Goal: Task Accomplishment & Management: Manage account settings

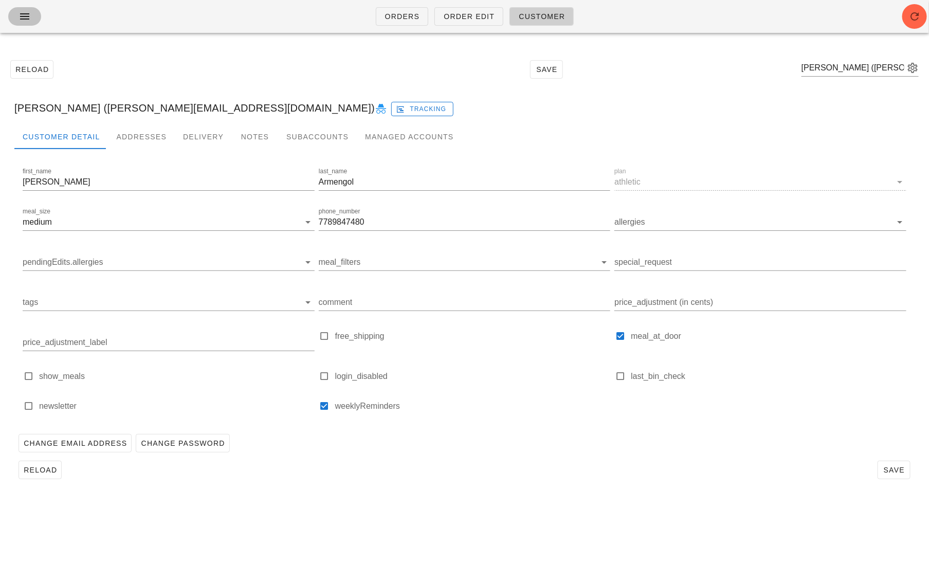
click at [31, 7] on button "button" at bounding box center [24, 16] width 33 height 18
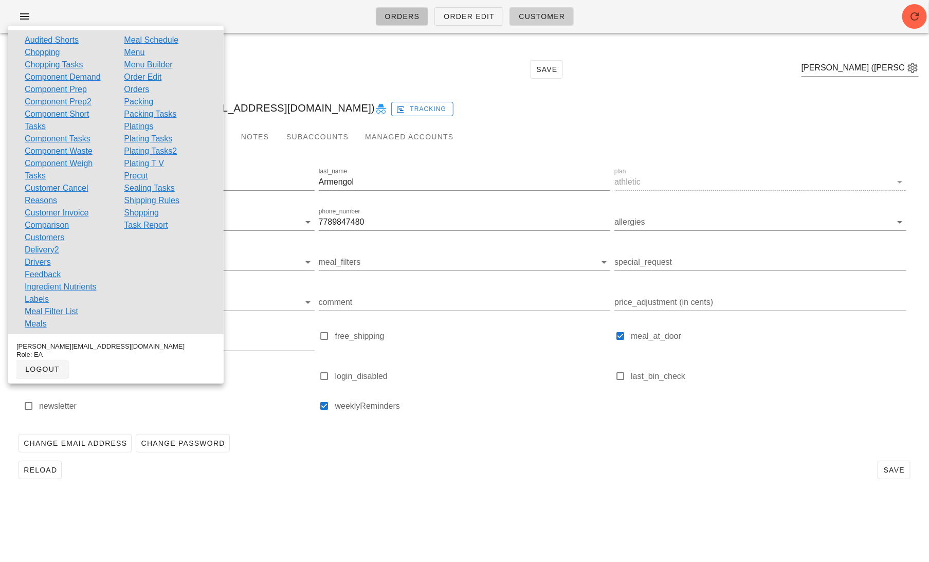
click at [402, 9] on link "Orders" at bounding box center [402, 16] width 53 height 18
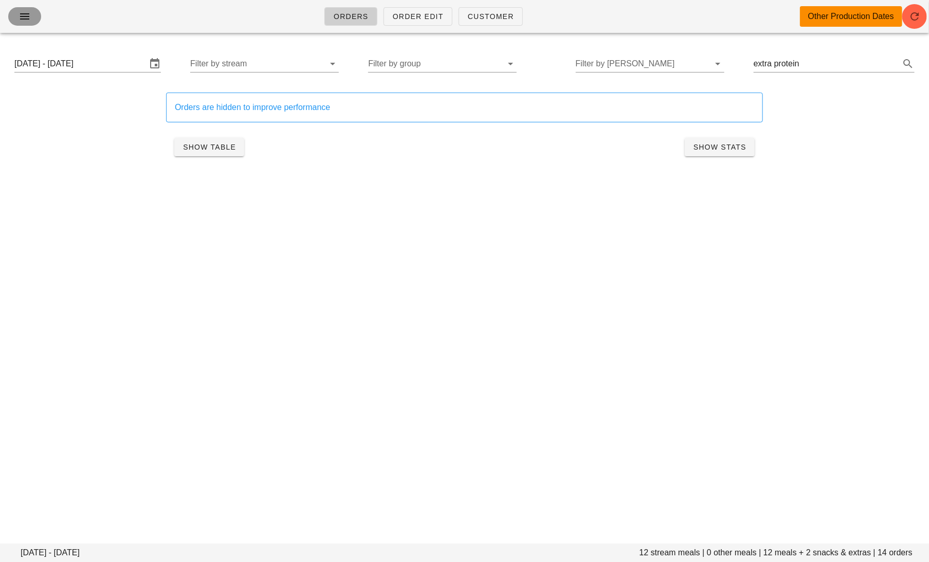
click at [19, 10] on icon "button" at bounding box center [24, 16] width 12 height 12
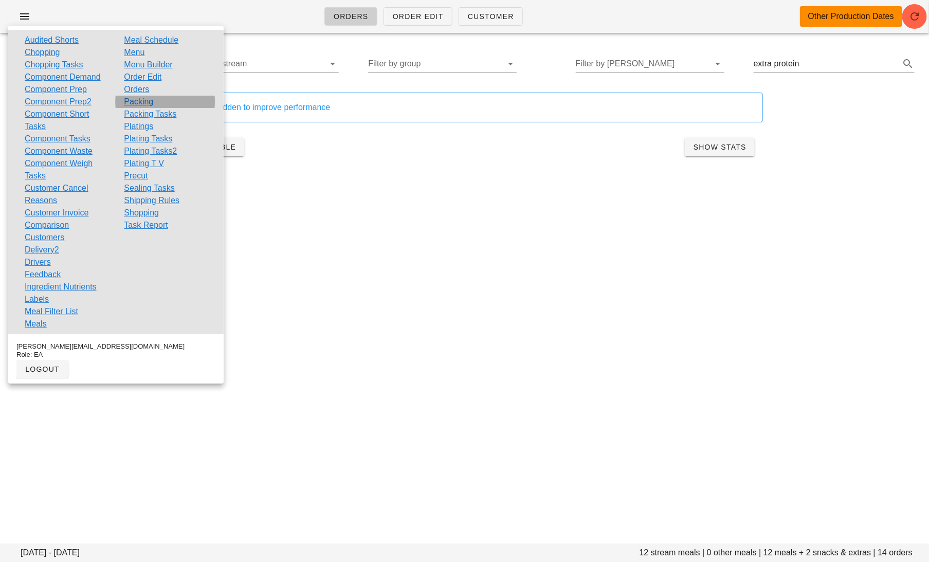
click at [141, 102] on link "Packing" at bounding box center [138, 102] width 29 height 12
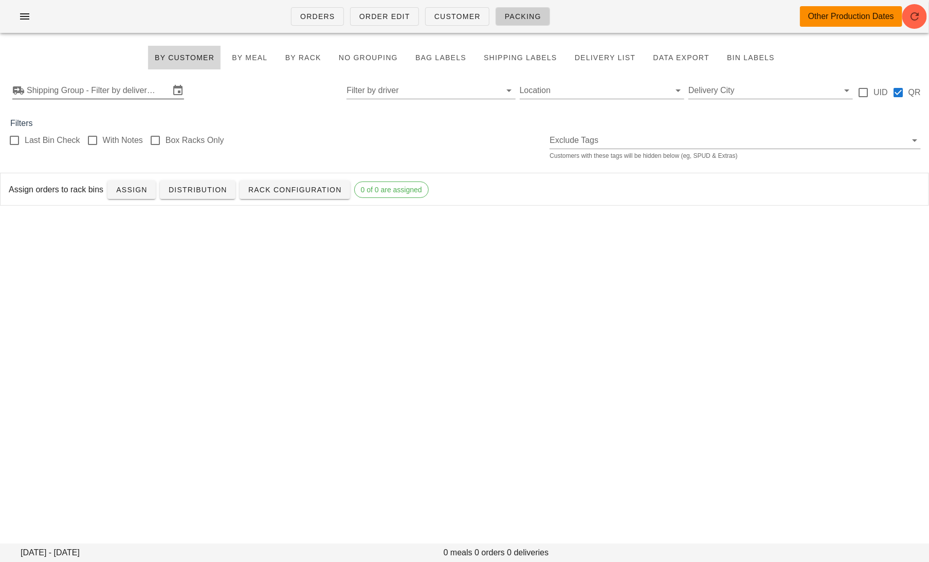
click at [124, 87] on input "Shipping Group - Filter by delivery logistics" at bounding box center [98, 90] width 143 height 16
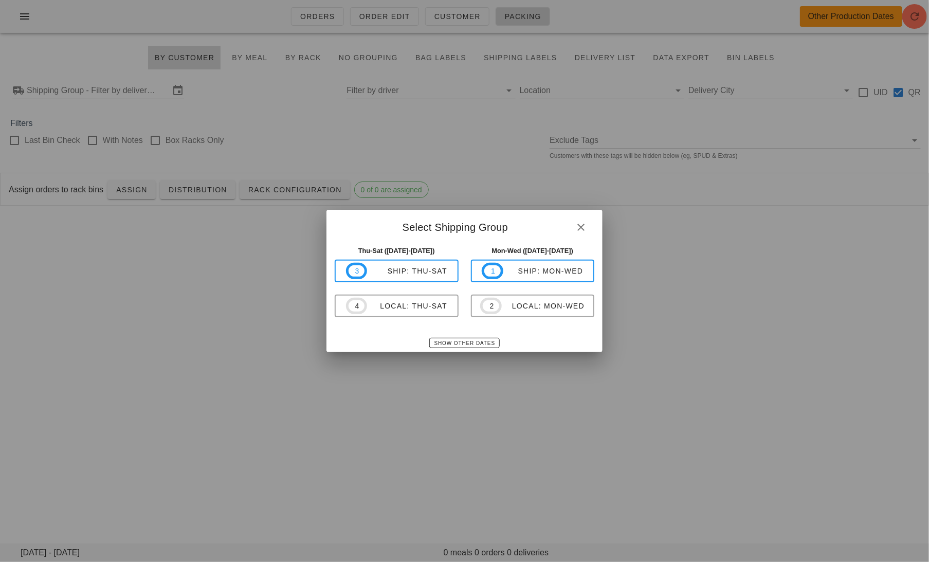
click at [473, 375] on div at bounding box center [464, 281] width 929 height 562
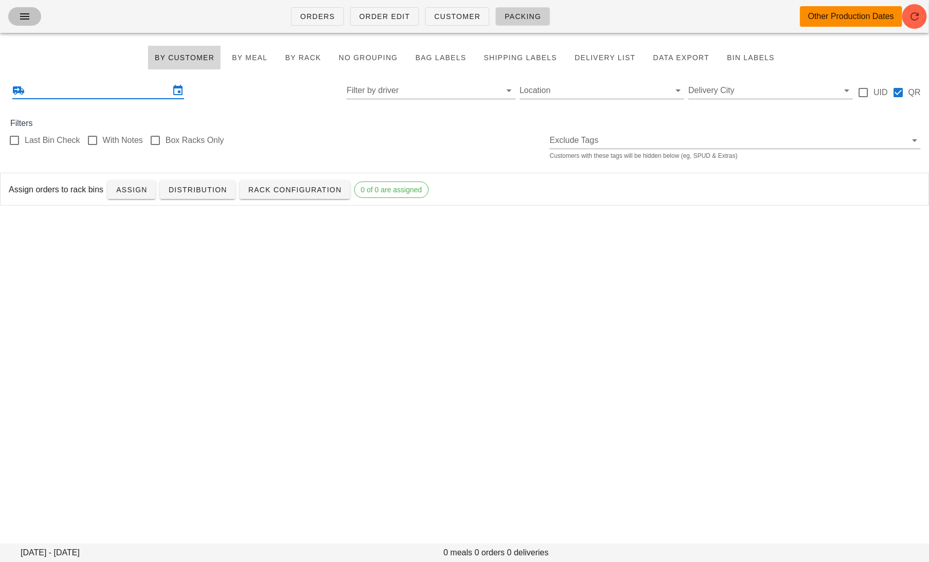
click at [24, 22] on icon "button" at bounding box center [24, 16] width 12 height 12
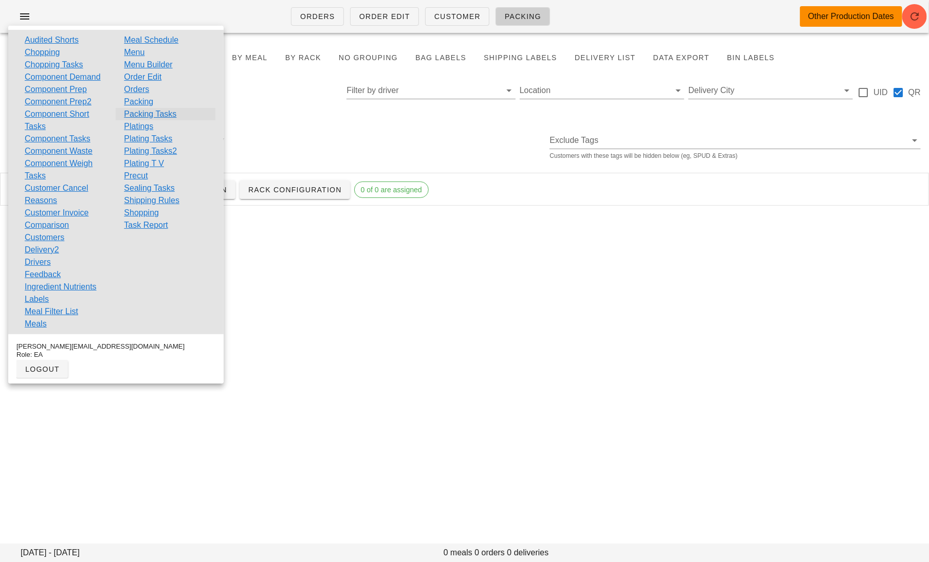
click at [144, 112] on link "Packing Tasks" at bounding box center [150, 114] width 52 height 12
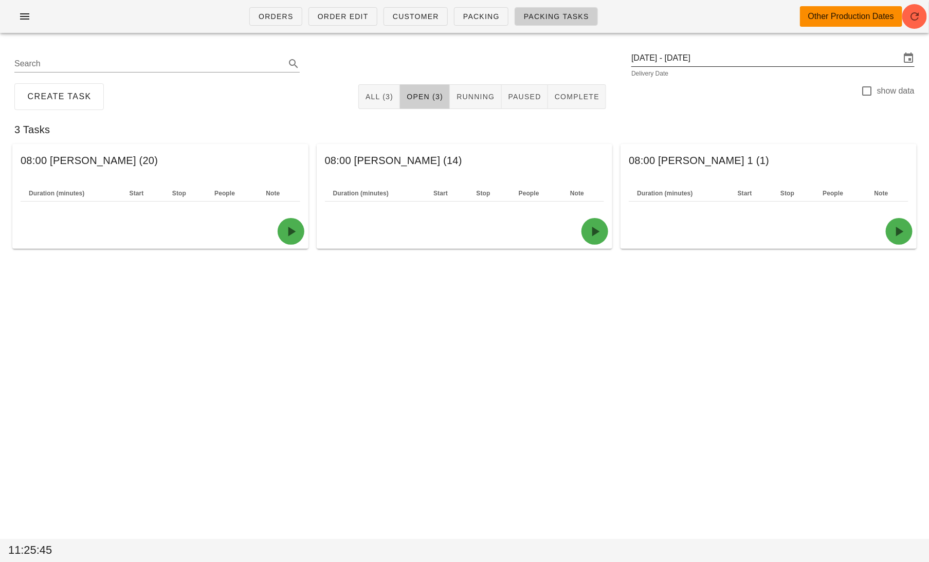
click at [710, 58] on input "Monday October 6 - Saturday October 11" at bounding box center [765, 58] width 269 height 16
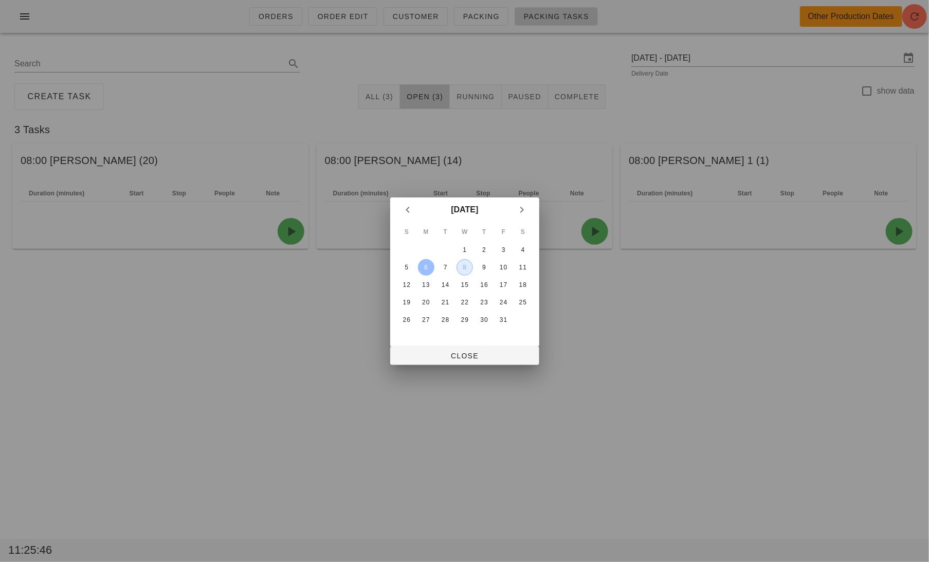
click at [468, 267] on div "8" at bounding box center [463, 267] width 15 height 7
click at [474, 357] on span "Close" at bounding box center [464, 355] width 133 height 8
type input "Wednesday October 8"
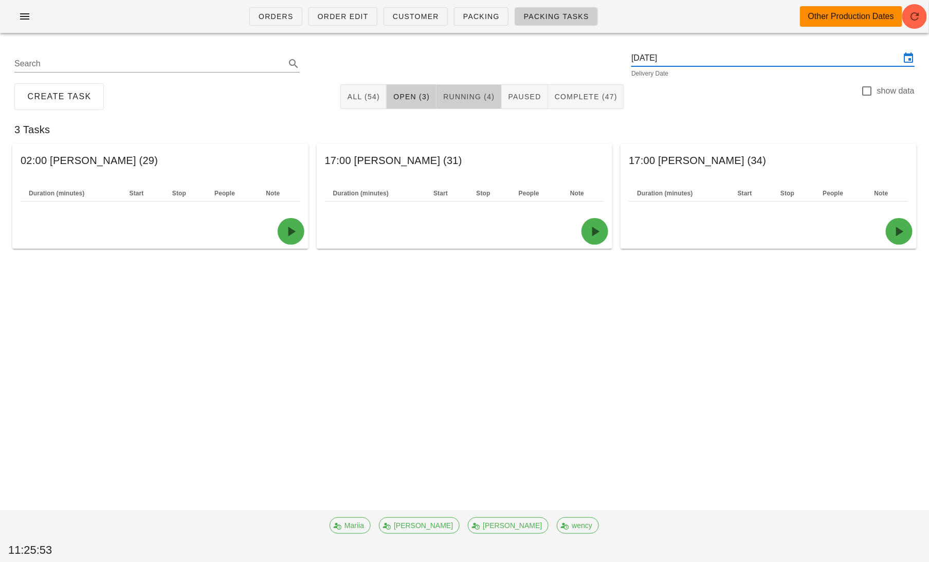
click at [469, 102] on button "Running (4)" at bounding box center [468, 96] width 65 height 25
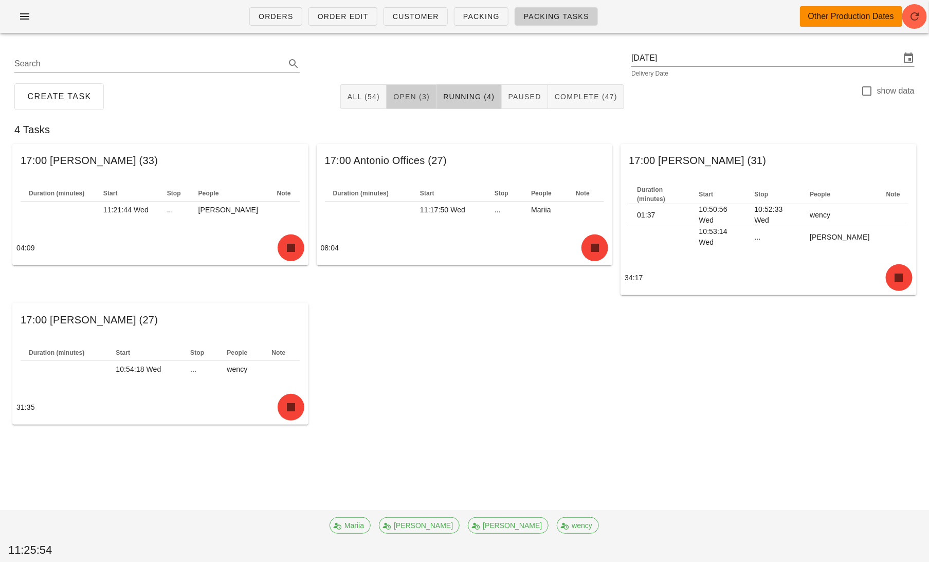
click at [406, 98] on span "Open (3)" at bounding box center [411, 96] width 37 height 8
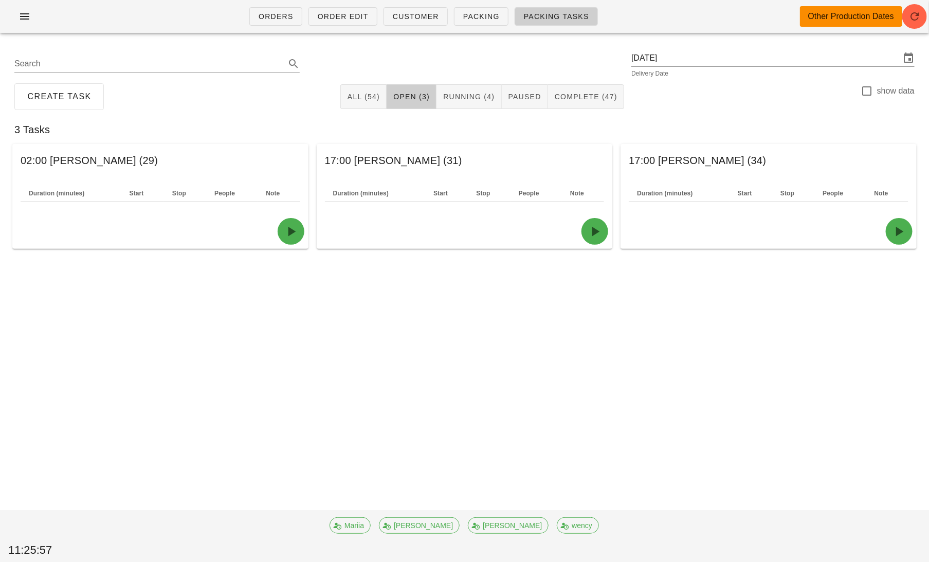
click at [436, 397] on div "Orders Order Edit Customer Packing Packing Tasks Other Production Dates Search …" at bounding box center [464, 281] width 929 height 562
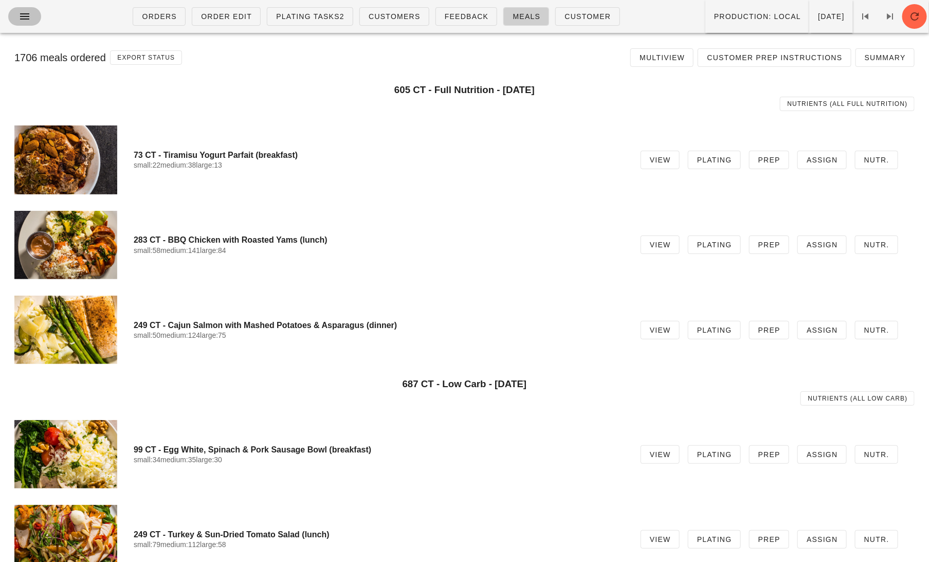
click at [33, 12] on button "button" at bounding box center [24, 16] width 33 height 18
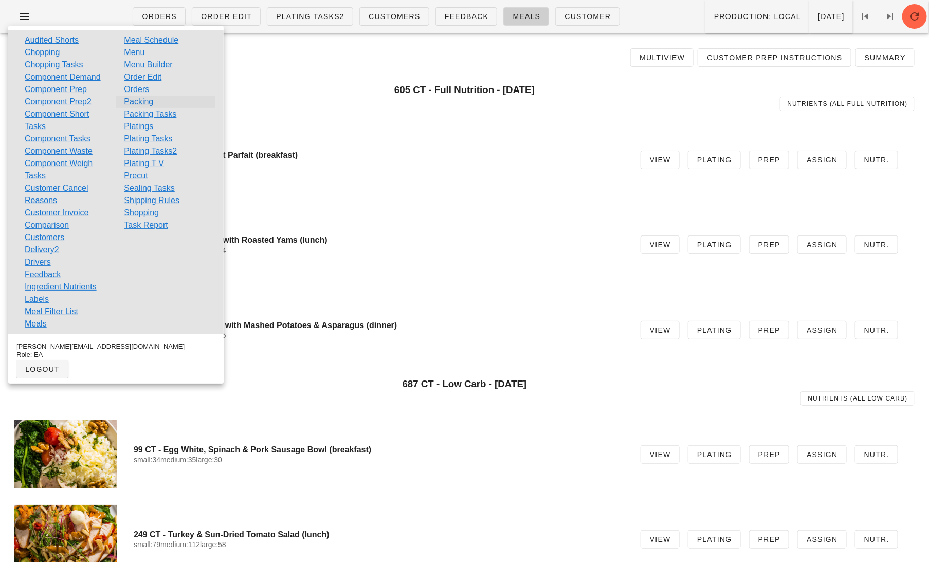
click at [140, 96] on link "Packing" at bounding box center [138, 102] width 29 height 12
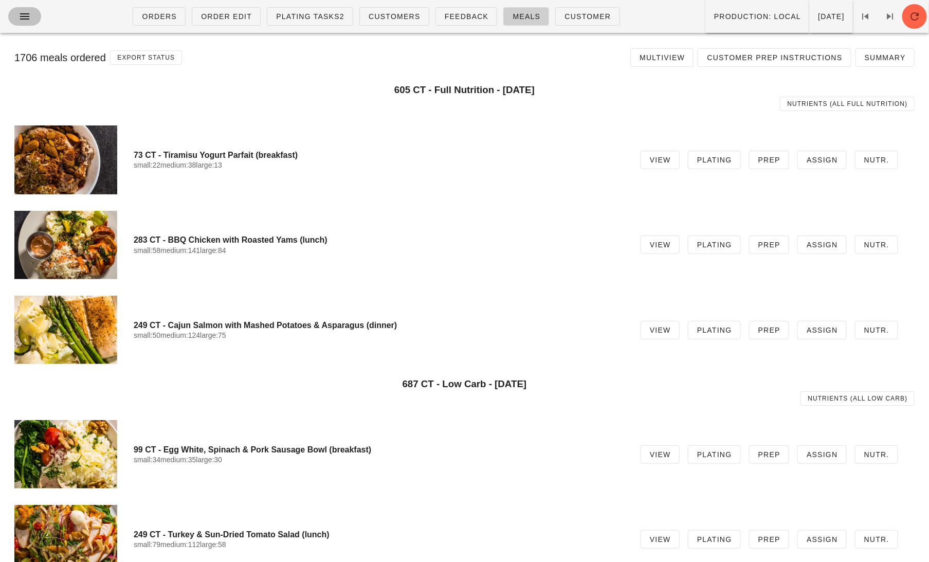
click at [24, 12] on icon "button" at bounding box center [24, 16] width 12 height 12
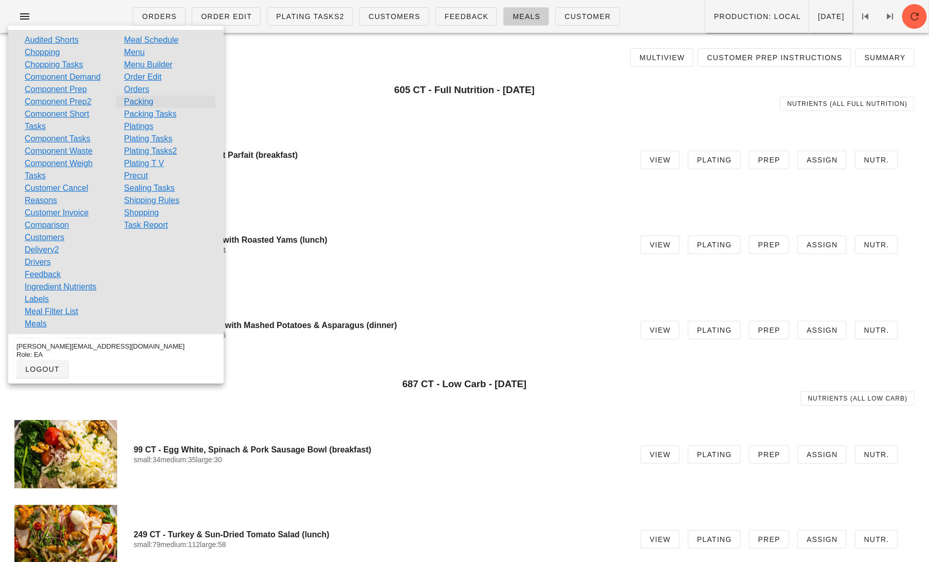
click at [142, 100] on link "Packing" at bounding box center [138, 102] width 29 height 12
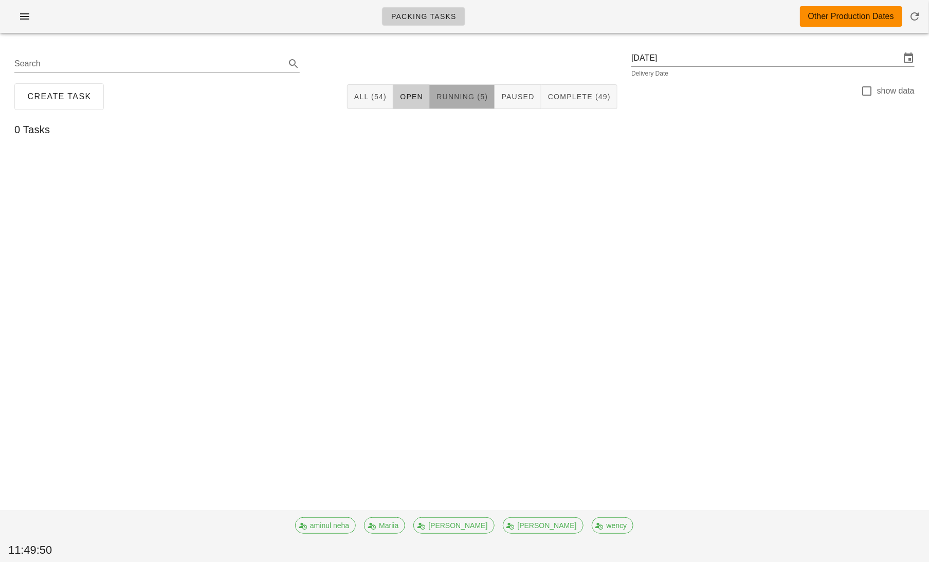
click at [450, 98] on span "Running (5)" at bounding box center [462, 96] width 52 height 8
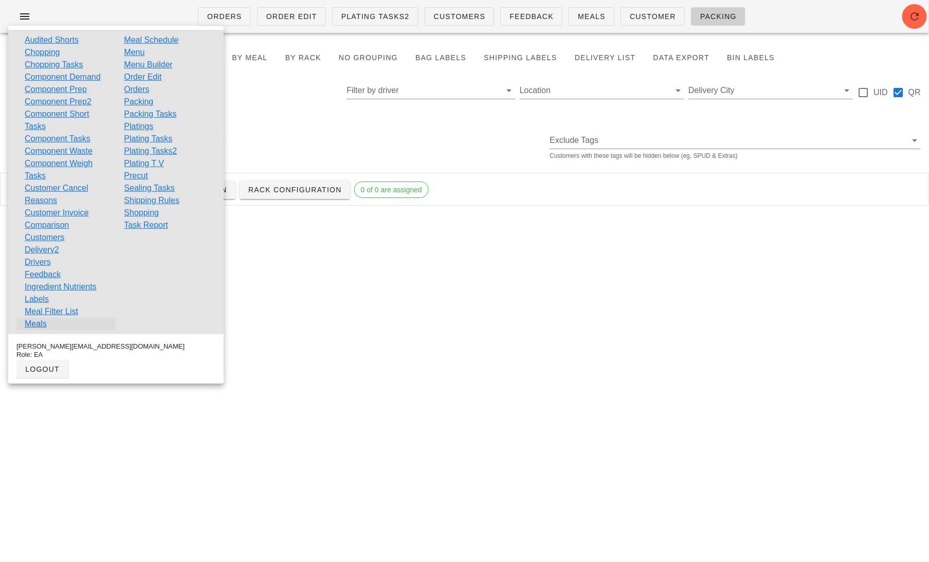
click at [38, 326] on link "Meals" at bounding box center [36, 324] width 22 height 12
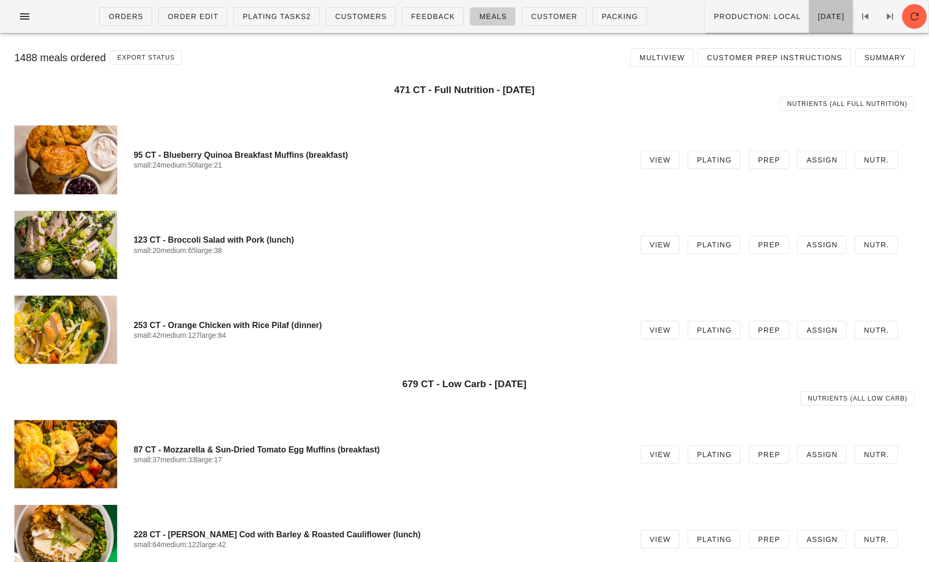
click at [817, 12] on span "Monday Oct 06" at bounding box center [830, 16] width 27 height 8
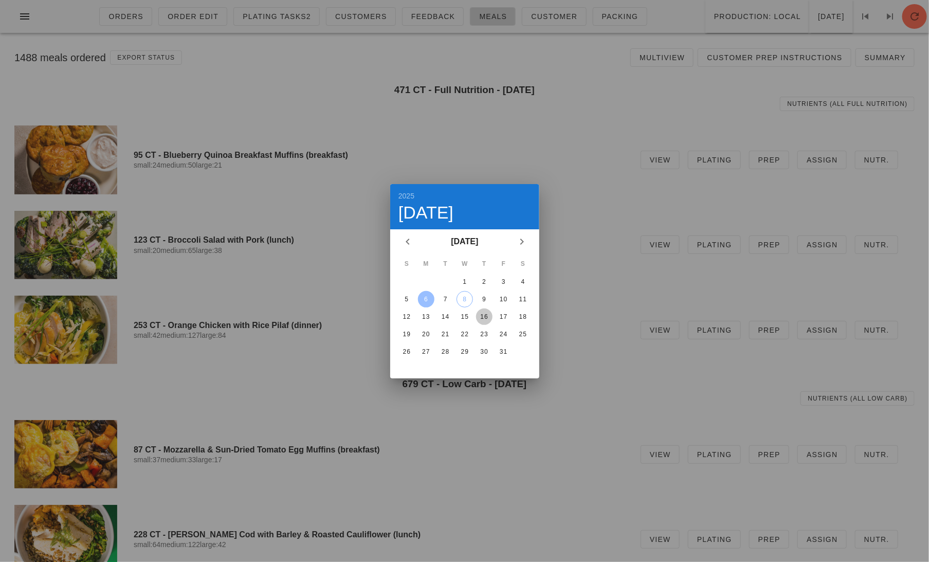
click at [484, 313] on div "16" at bounding box center [483, 316] width 16 height 7
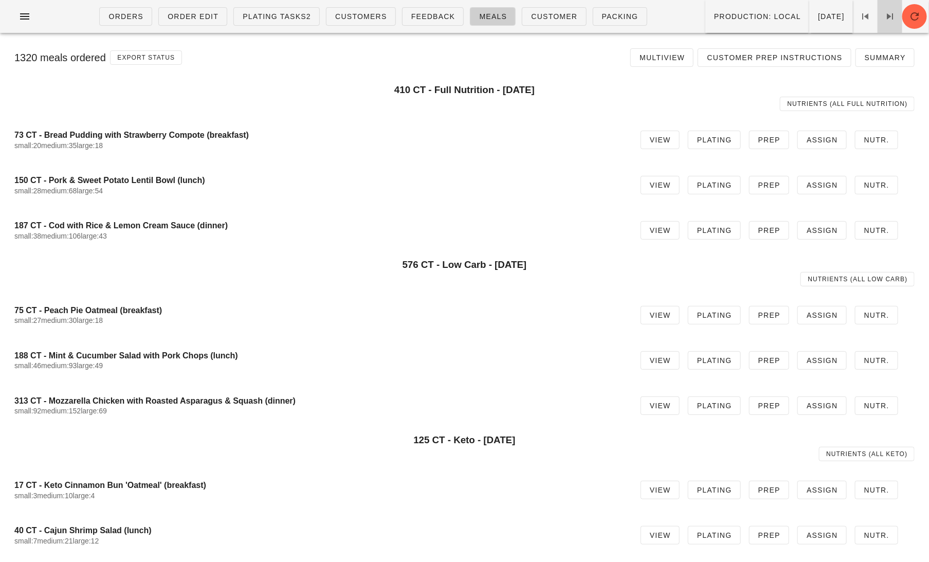
click at [885, 21] on icon at bounding box center [889, 16] width 12 height 12
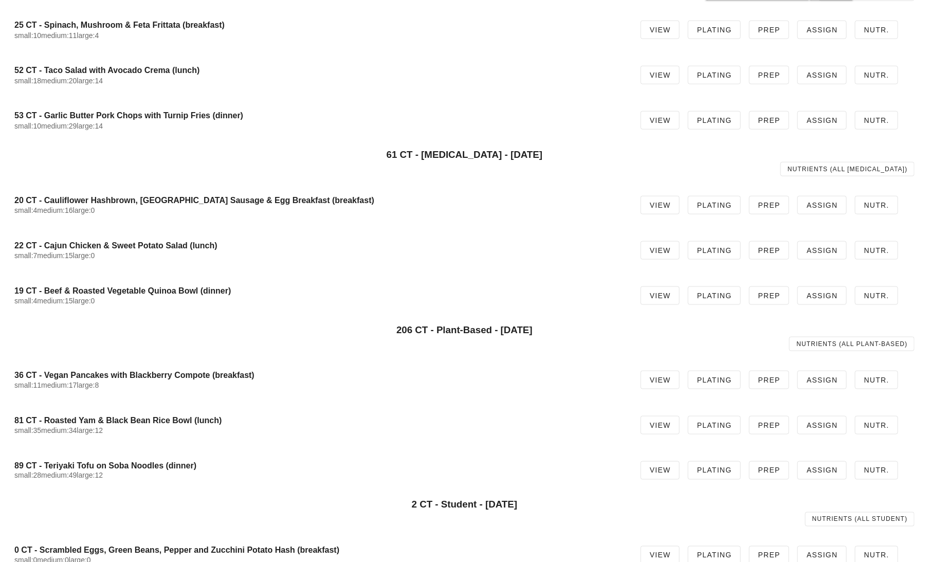
scroll to position [466, 0]
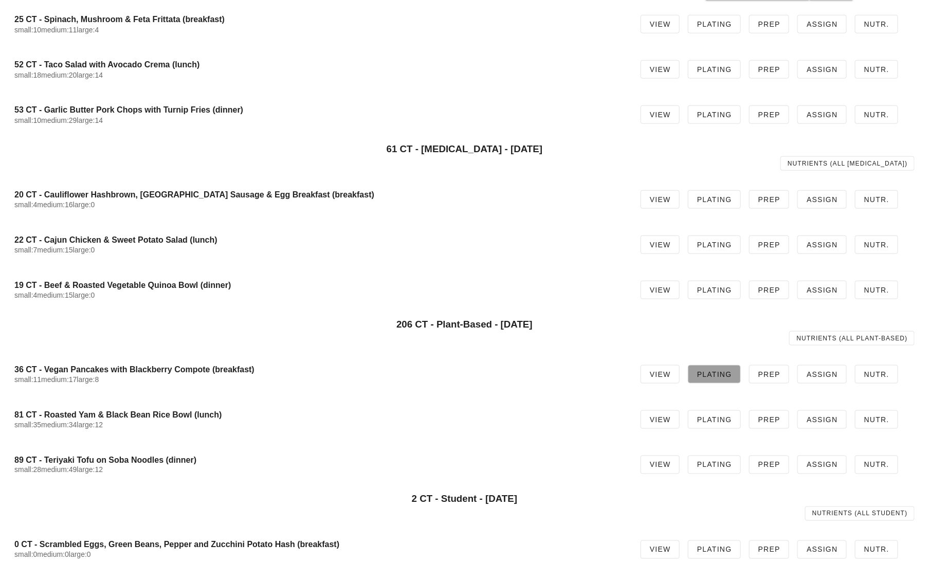
click at [719, 372] on span "Plating" at bounding box center [713, 374] width 35 height 8
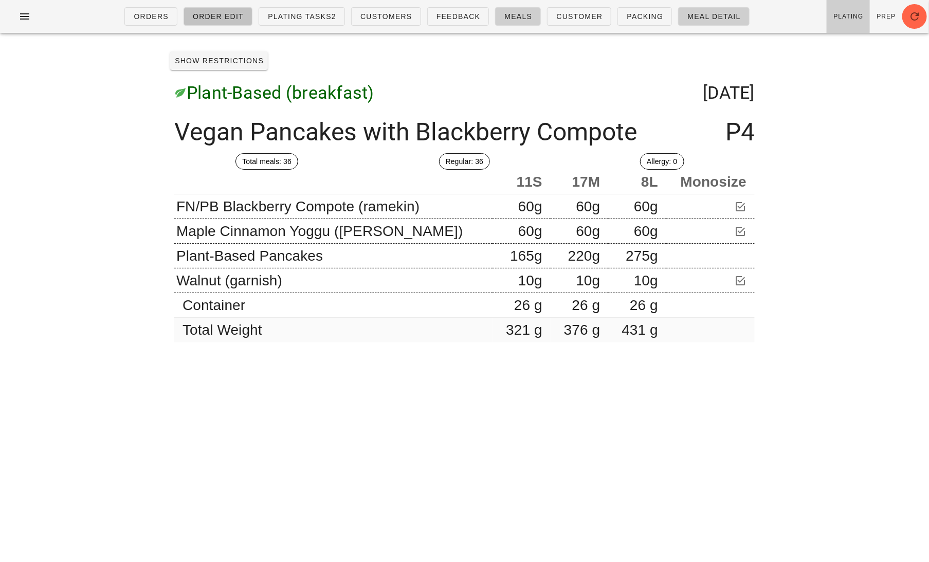
click at [225, 13] on span "Order Edit" at bounding box center [217, 16] width 51 height 8
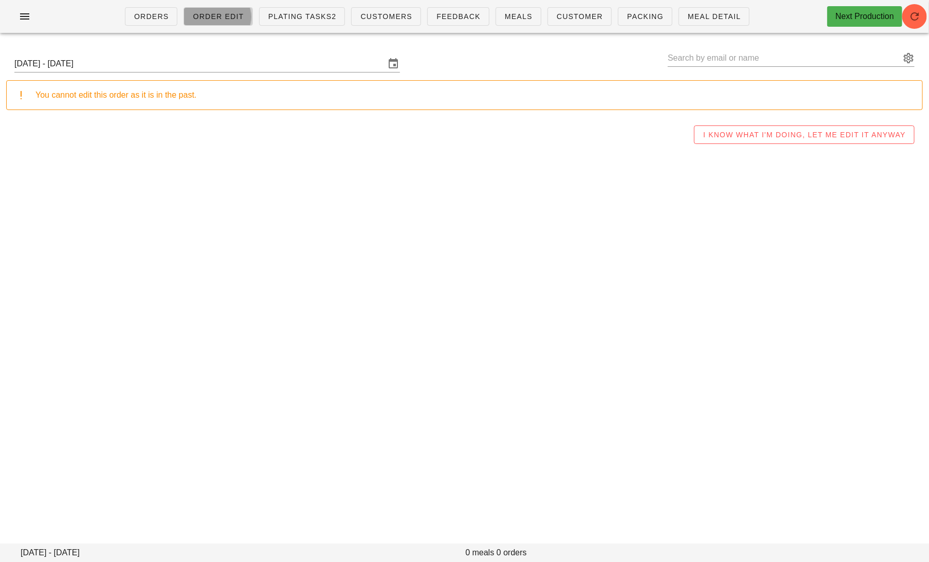
type input "Brad Hill (hill.bk@gmail.com)"
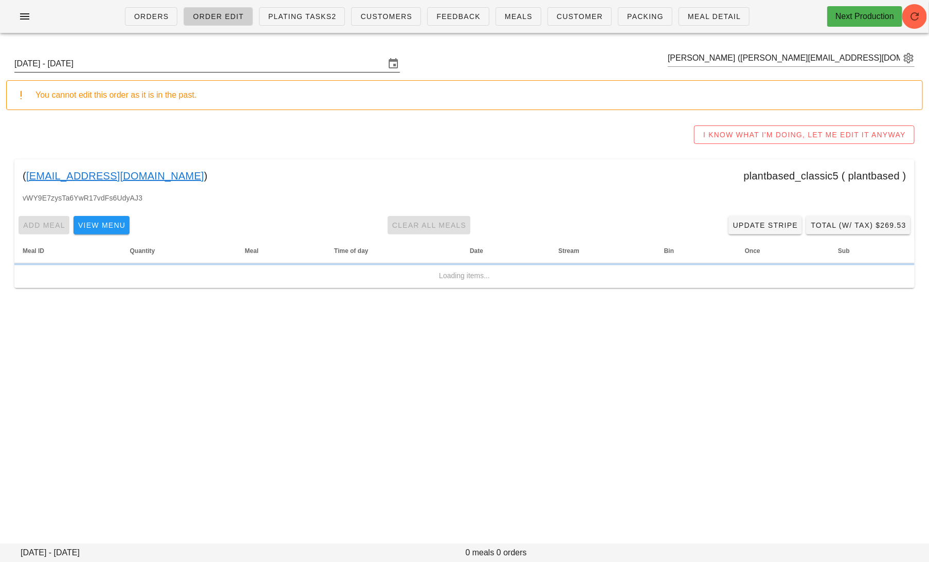
click at [180, 61] on input "Sunday October 5 - Saturday October 11" at bounding box center [199, 63] width 371 height 16
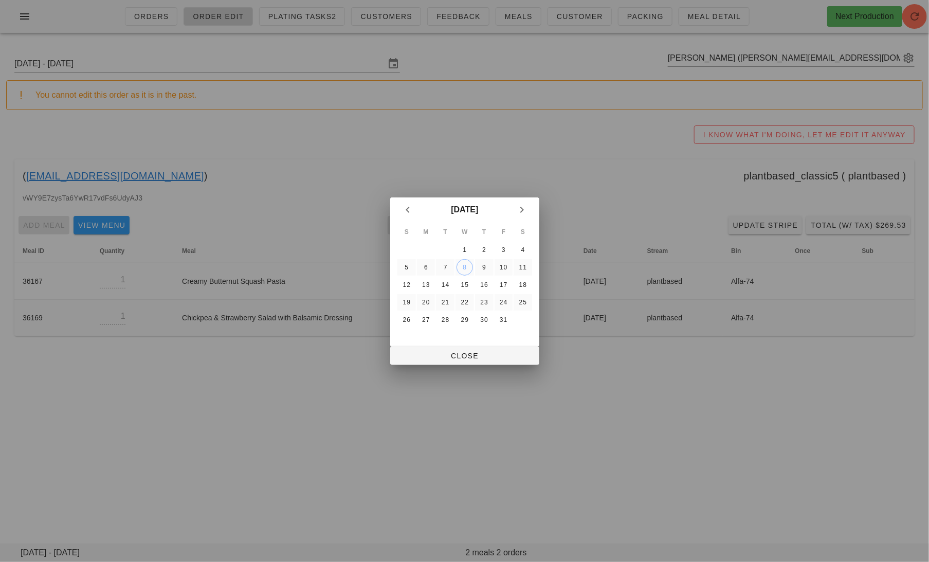
click at [469, 344] on div "S M T W T F S 1 2 3 4 5 6 7 8 9 10 11 12 13 14 15 16 17 18 19 20 21 22 23 24 25…" at bounding box center [464, 284] width 149 height 124
click at [469, 349] on button "Close" at bounding box center [464, 355] width 149 height 18
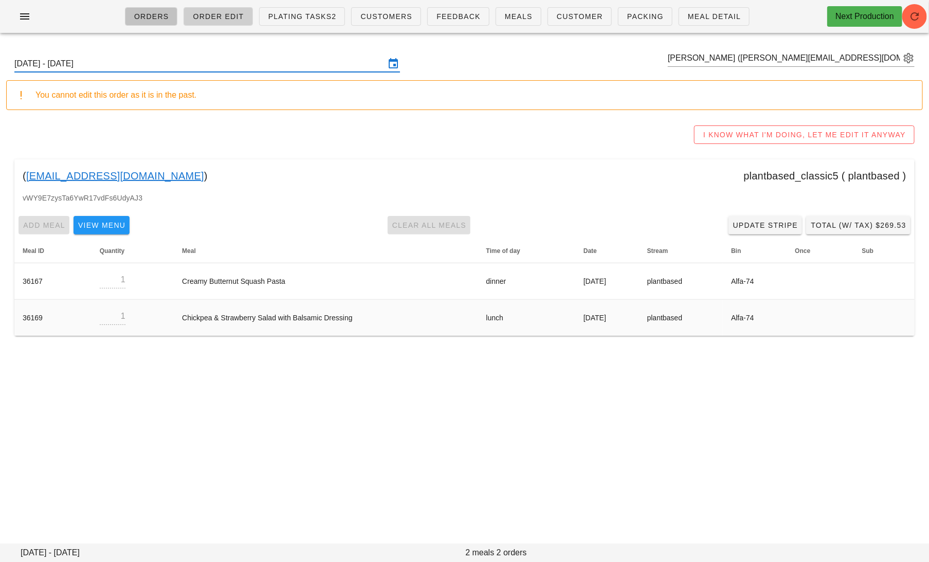
click at [143, 13] on span "Orders" at bounding box center [151, 16] width 35 height 8
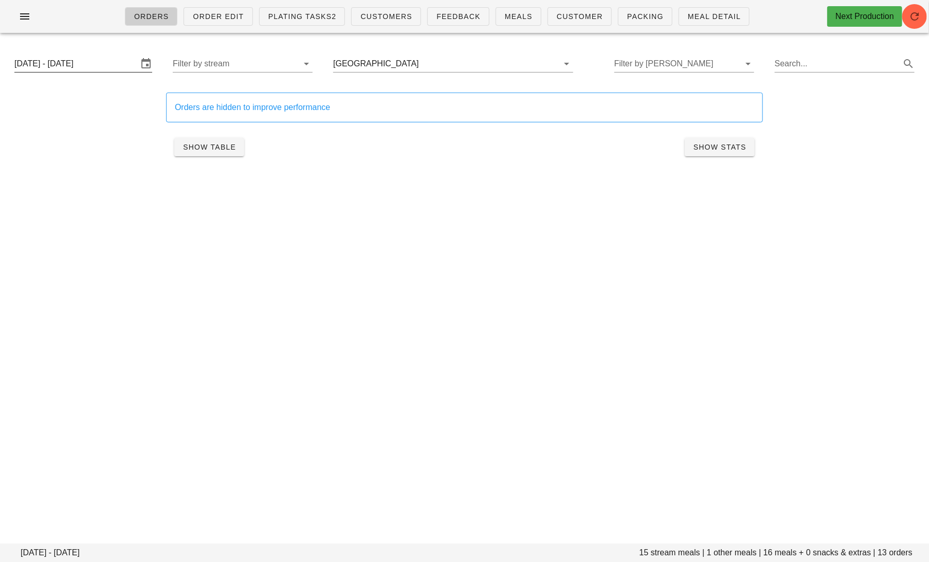
click at [92, 70] on input "Thursday October 9 - Saturday October 11" at bounding box center [75, 63] width 123 height 16
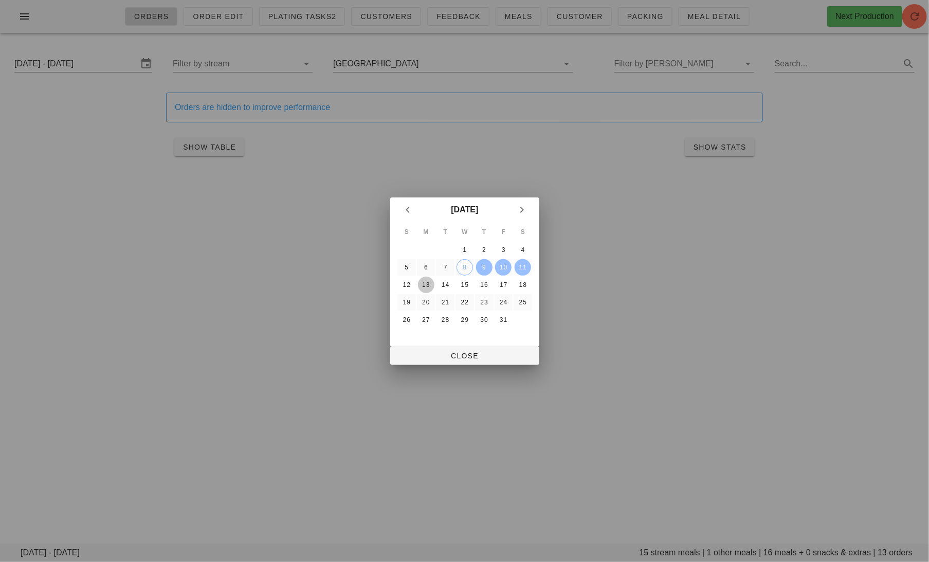
click at [428, 281] on div "13" at bounding box center [425, 284] width 16 height 7
click at [421, 261] on button "6" at bounding box center [425, 267] width 16 height 16
click at [460, 261] on button "8" at bounding box center [464, 267] width 16 height 16
click at [422, 264] on div "6" at bounding box center [425, 267] width 16 height 7
click at [472, 367] on div at bounding box center [464, 281] width 929 height 562
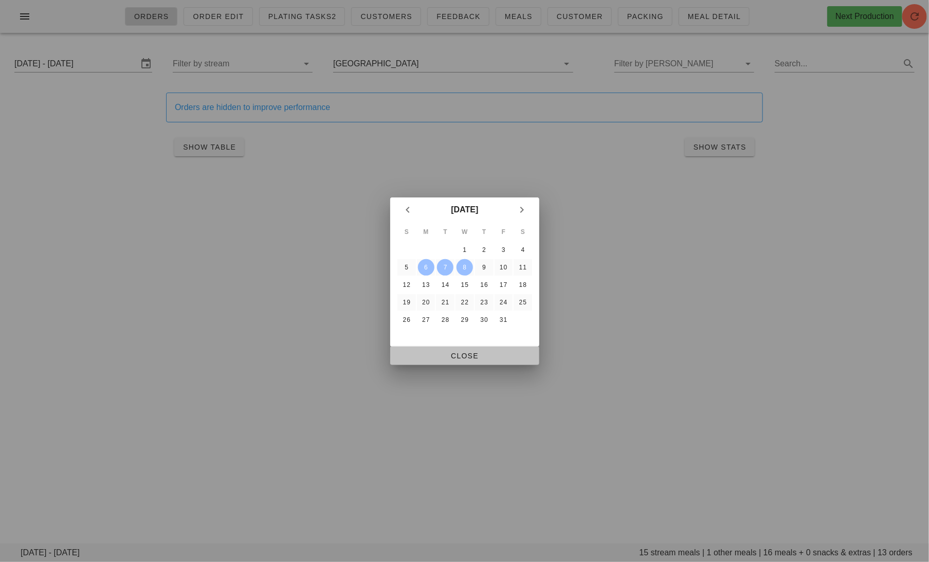
click at [474, 362] on button "Close" at bounding box center [464, 355] width 149 height 18
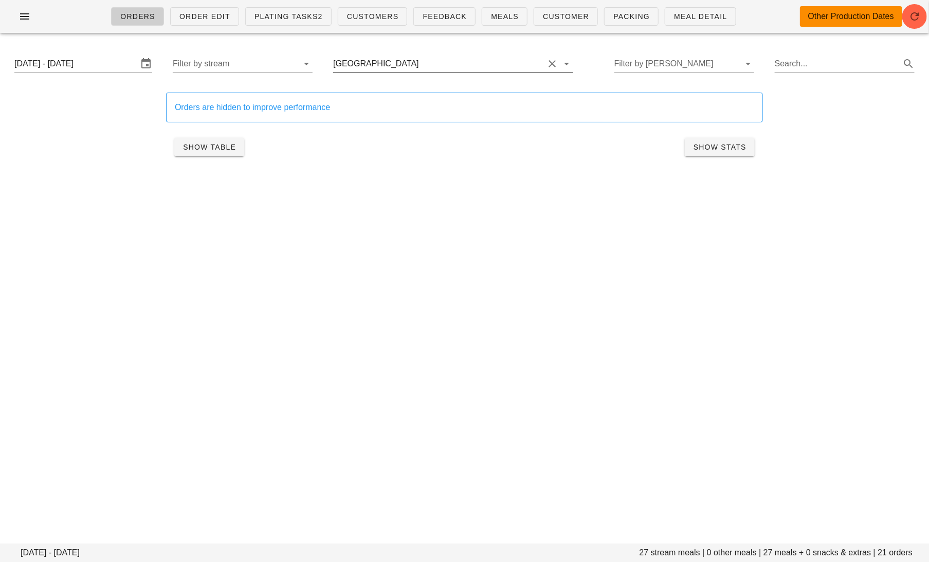
click at [546, 63] on button "Clear Filter by group" at bounding box center [552, 64] width 12 height 12
click at [650, 295] on div "Orders Order Edit Plating Tasks2 Customers Feedback Meals Customer Packing Meal…" at bounding box center [464, 281] width 929 height 562
drag, startPoint x: 756, startPoint y: 552, endPoint x: 737, endPoint y: 552, distance: 19.0
click at [737, 552] on footer "Monday October 6 - Wednesday October 8 4841 stream meals | 287 other meals | 51…" at bounding box center [464, 552] width 929 height 18
copy footer "5128"
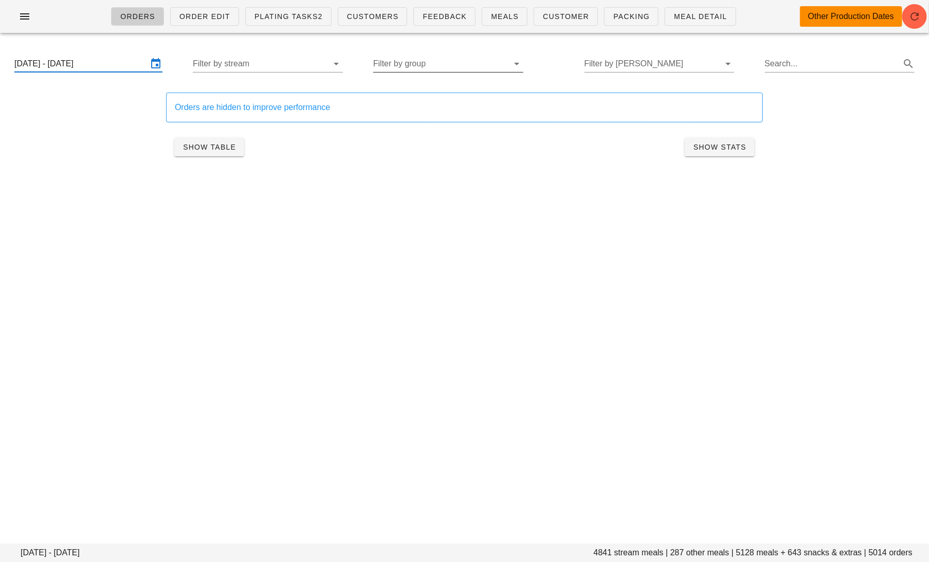
click at [94, 64] on input "Monday October 6 - Wednesday October 8" at bounding box center [81, 63] width 134 height 16
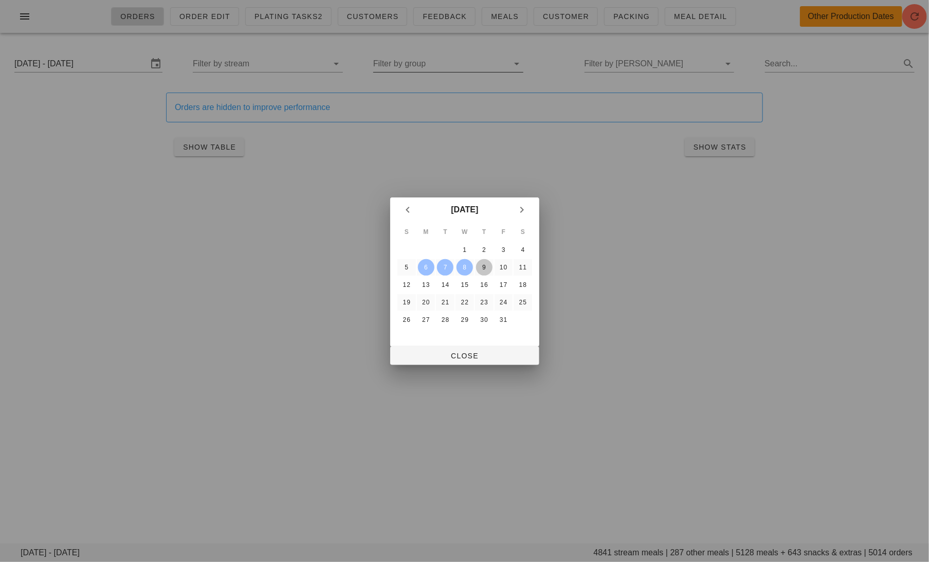
click at [483, 260] on button "9" at bounding box center [483, 267] width 16 height 16
click at [526, 266] on div "11" at bounding box center [522, 267] width 16 height 7
click at [505, 357] on span "Close" at bounding box center [464, 355] width 133 height 8
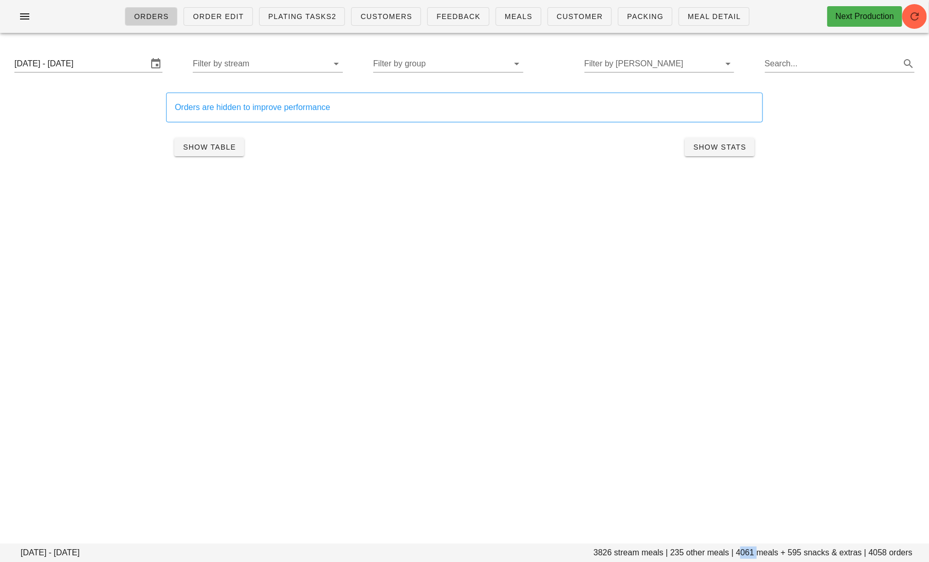
drag, startPoint x: 757, startPoint y: 554, endPoint x: 739, endPoint y: 554, distance: 18.0
click at [739, 554] on footer "Thursday October 9 - Saturday October 11 3826 stream meals | 235 other meals | …" at bounding box center [464, 552] width 929 height 18
copy footer "4061"
click at [26, 17] on icon "button" at bounding box center [24, 16] width 12 height 12
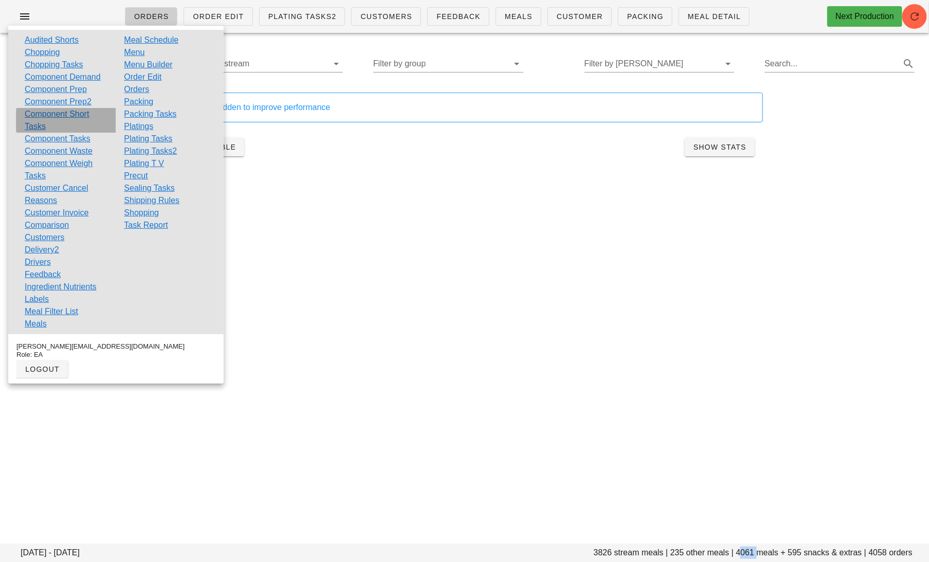
click at [70, 113] on link "Component Short Tasks" at bounding box center [66, 120] width 83 height 25
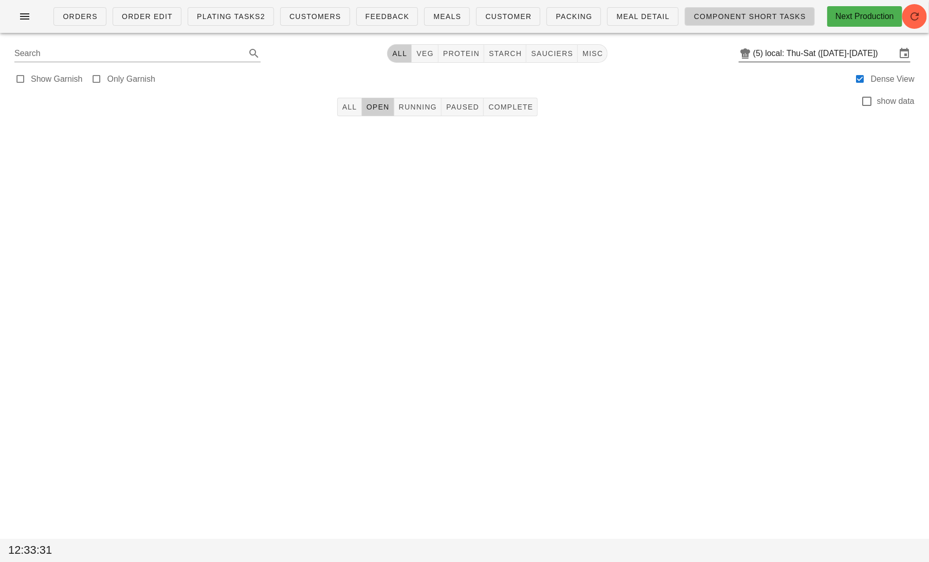
click at [793, 49] on input "local: Thu-Sat (Oct 9-Oct 11)" at bounding box center [830, 53] width 131 height 16
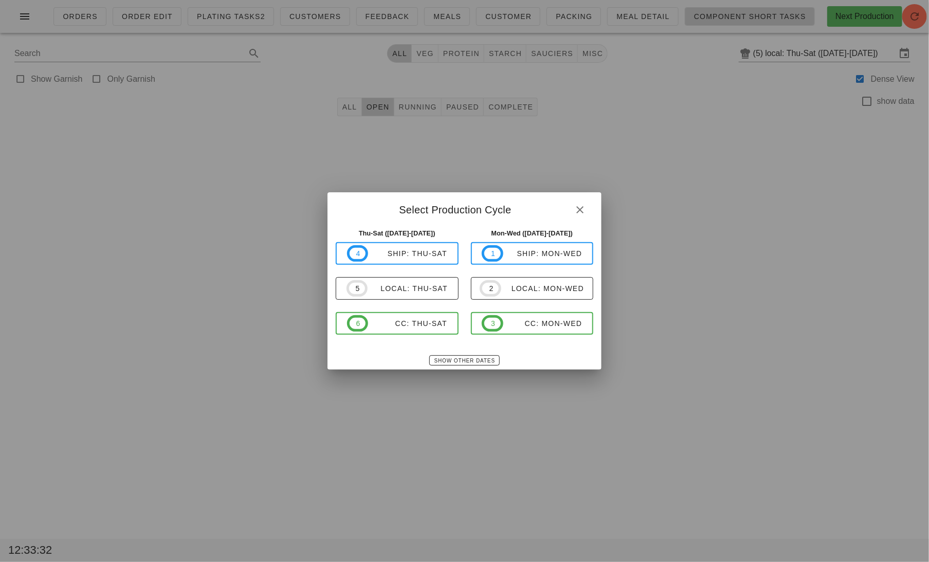
click at [448, 368] on div "Show Other Dates" at bounding box center [464, 360] width 274 height 18
click at [453, 362] on span "Show Other Dates" at bounding box center [464, 361] width 61 height 6
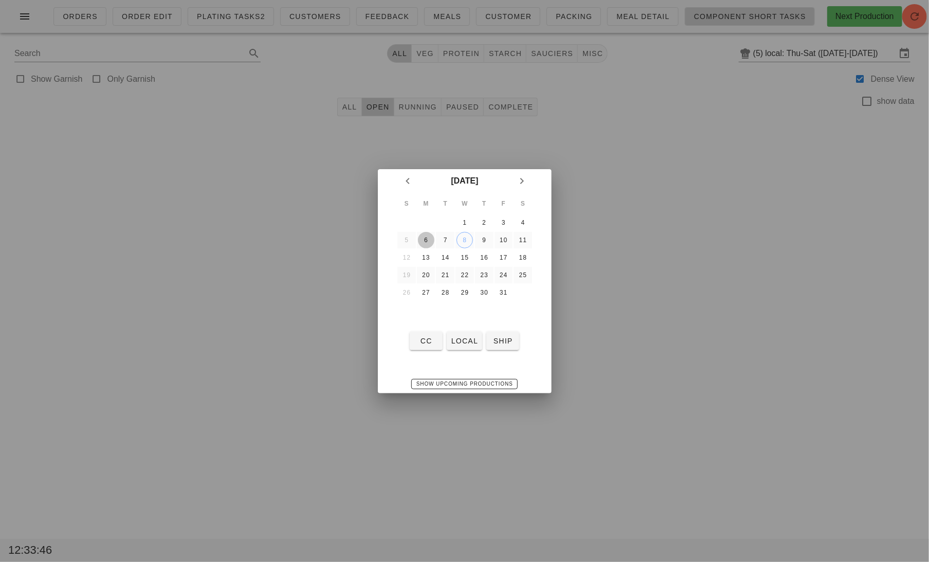
click at [423, 237] on div "6" at bounding box center [425, 239] width 16 height 7
click at [470, 347] on button "local" at bounding box center [464, 340] width 35 height 18
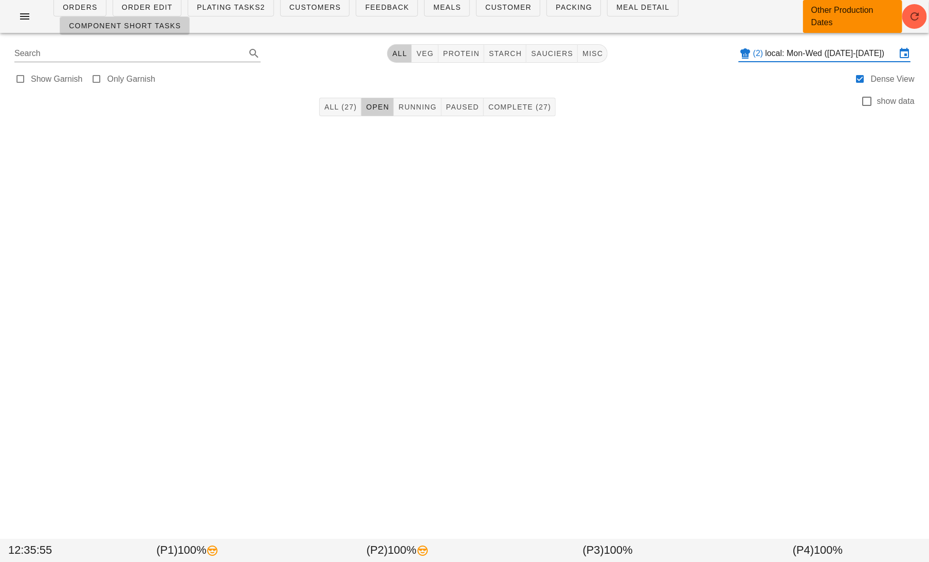
click at [788, 61] on div "(2) local: Mon-Wed (Oct 6-Oct 8)" at bounding box center [824, 53] width 172 height 16
click at [774, 58] on input "local: Mon-Wed (Oct 6-Oct 8)" at bounding box center [830, 53] width 131 height 16
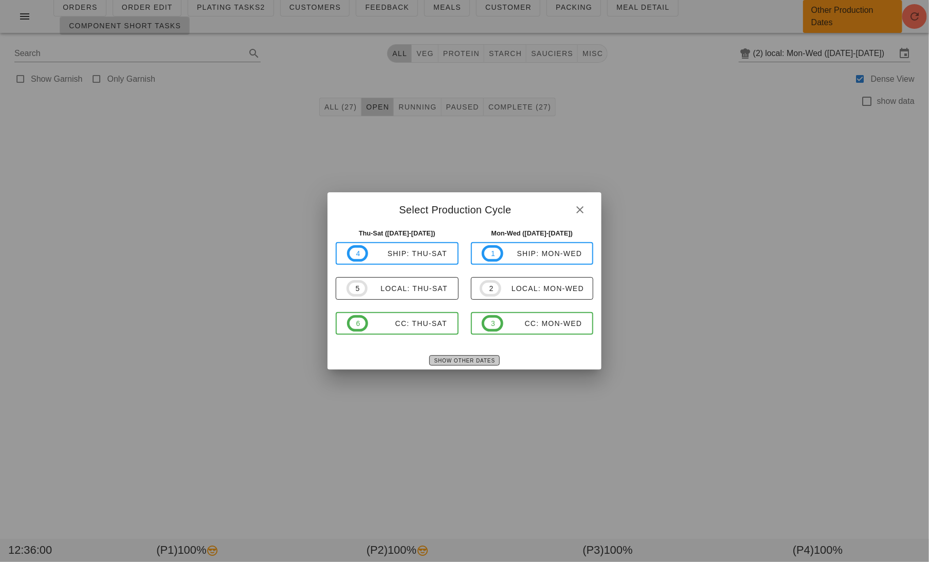
click at [476, 361] on span "Show Other Dates" at bounding box center [464, 361] width 61 height 6
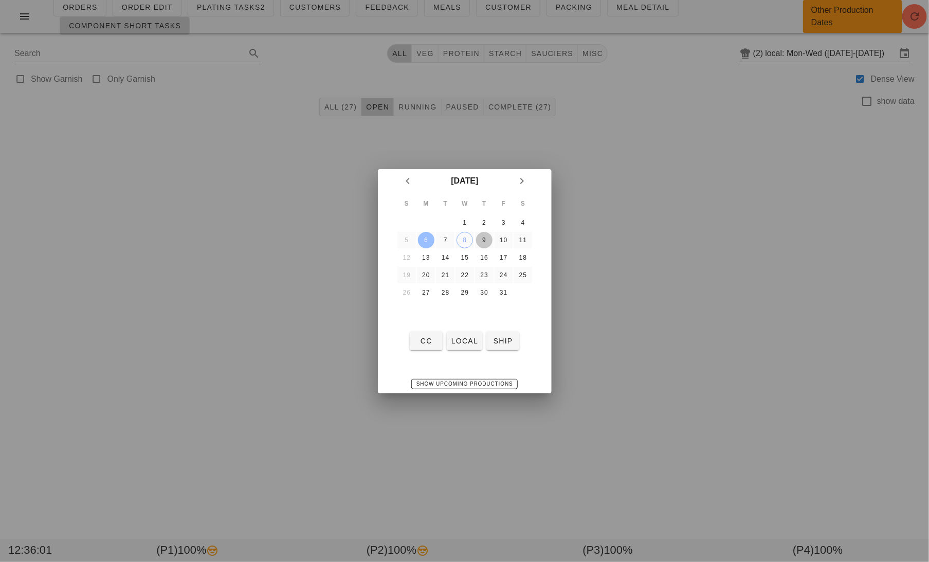
click at [487, 236] on div "9" at bounding box center [483, 239] width 16 height 7
click at [469, 332] on button "local" at bounding box center [464, 340] width 35 height 18
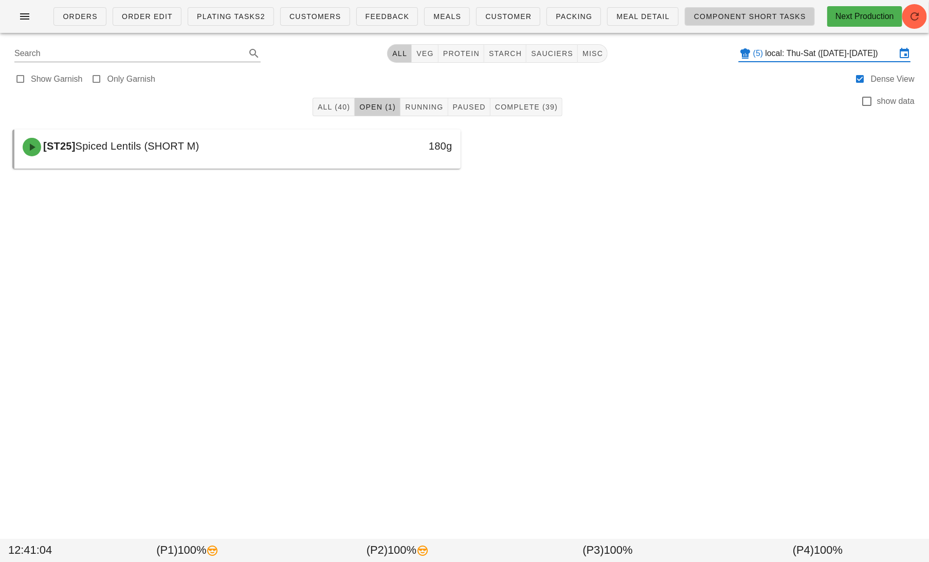
click at [810, 54] on input "local: Thu-Sat (Oct 9-Oct 11)" at bounding box center [830, 53] width 131 height 16
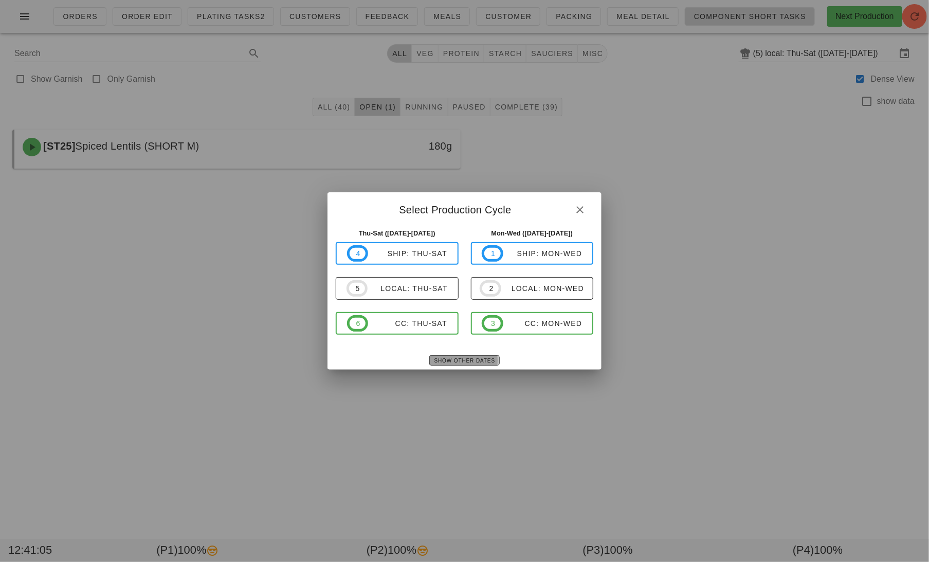
click at [465, 362] on span "Show Other Dates" at bounding box center [464, 361] width 61 height 6
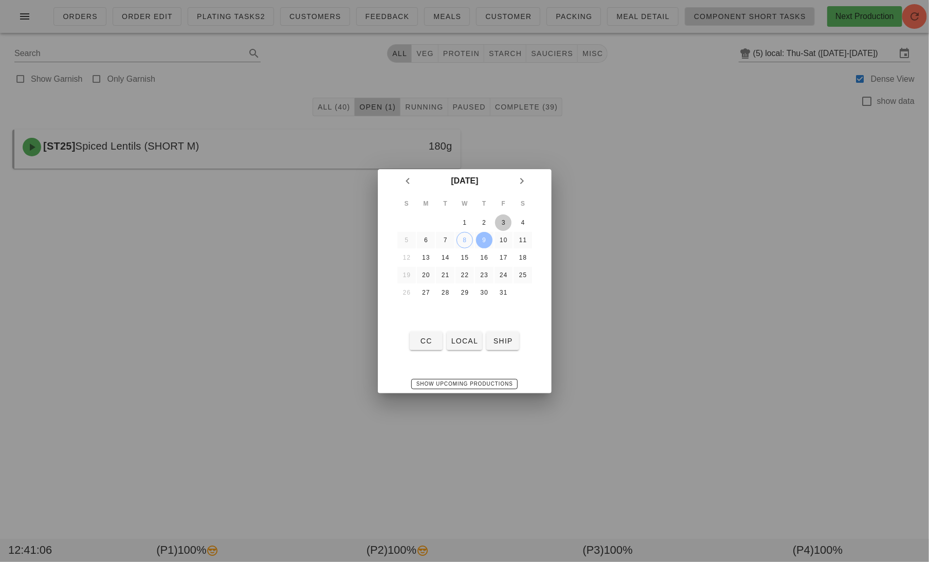
click at [504, 216] on button "3" at bounding box center [503, 222] width 16 height 16
click at [466, 341] on span "local" at bounding box center [464, 341] width 27 height 8
type input "local: Thu-Sat (Oct 2-Oct 4)"
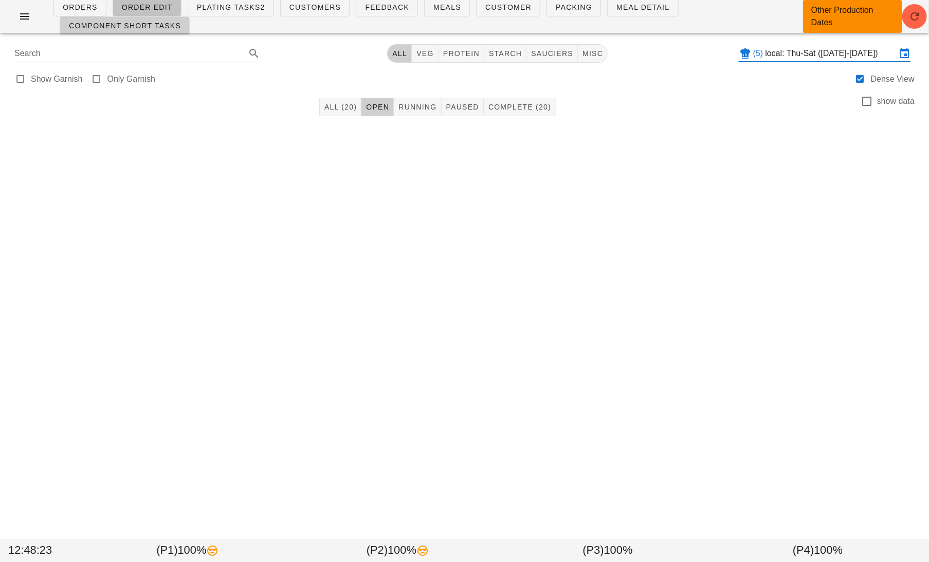
click at [146, 8] on span "Order Edit" at bounding box center [146, 7] width 51 height 8
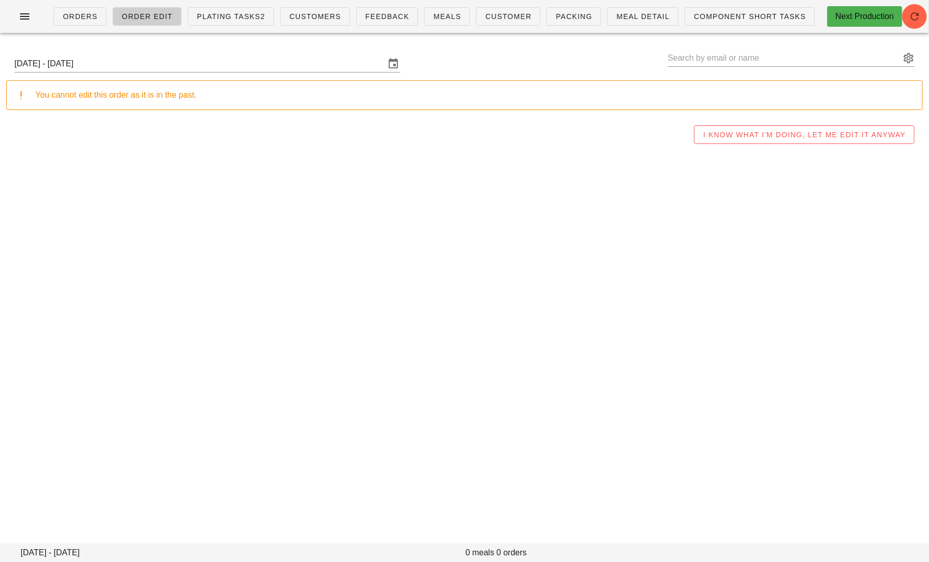
type input "Brad Hill (hill.bk@gmail.com)"
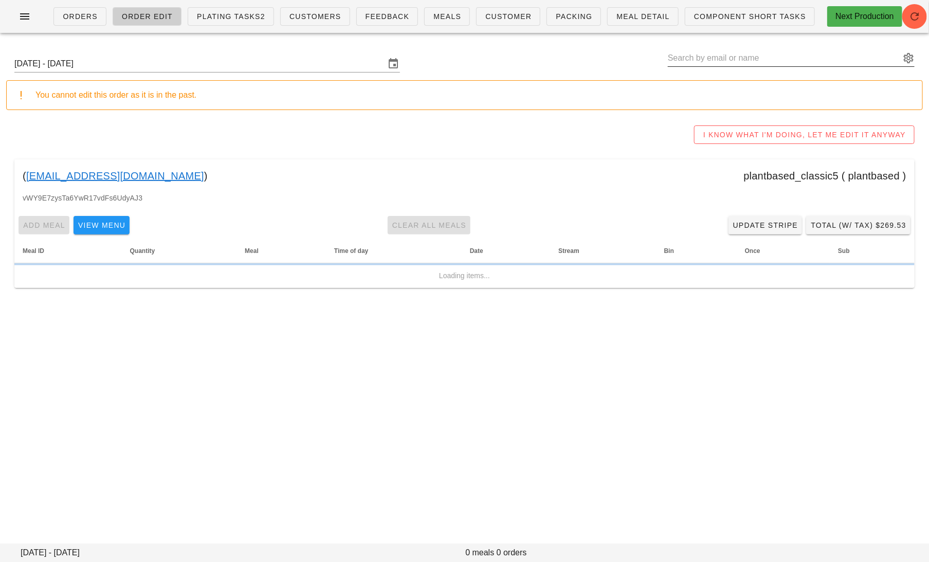
click at [743, 57] on input "text" at bounding box center [784, 58] width 232 height 16
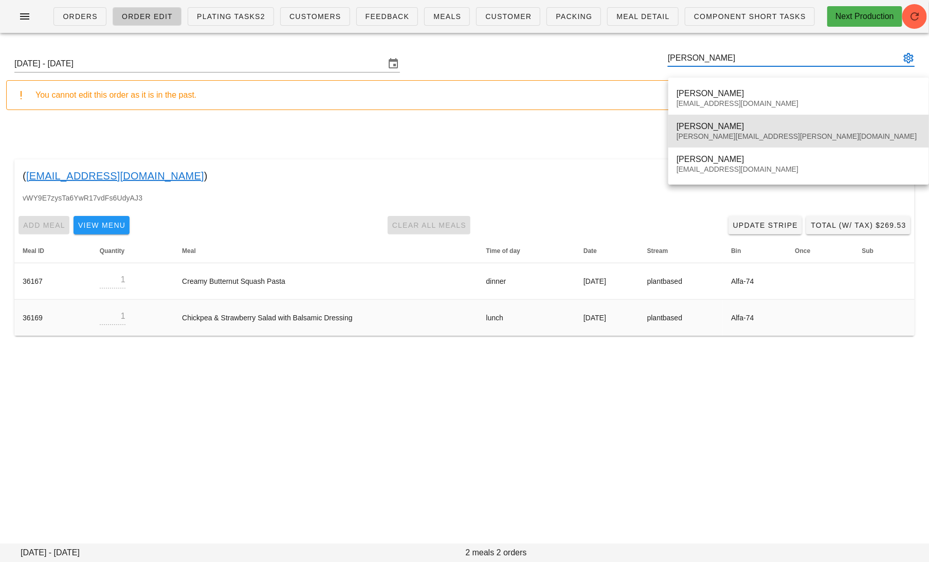
click at [776, 135] on div "rosemary.e.morton@gmail.com" at bounding box center [798, 136] width 244 height 9
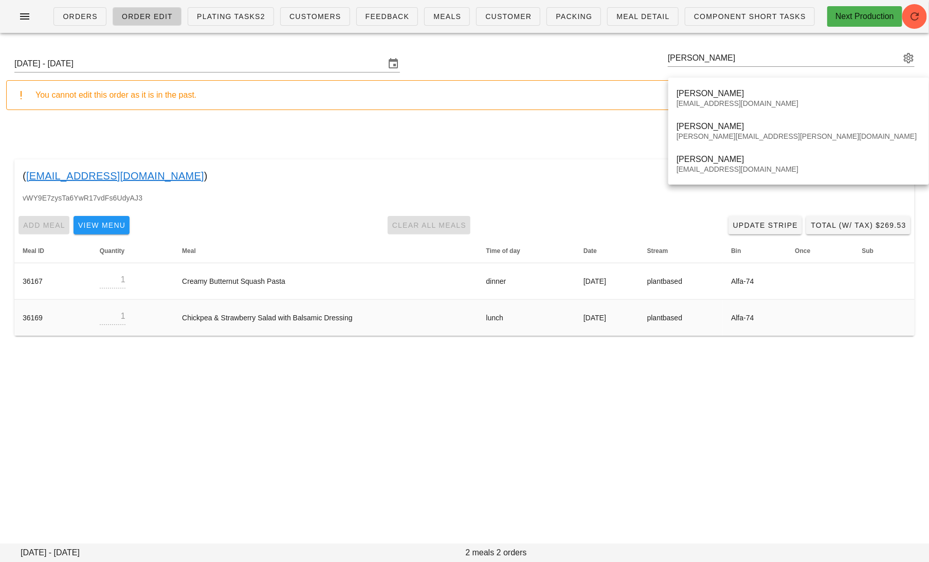
type input "Rosemary Morton (rosemary.e.morton@gmail.com)"
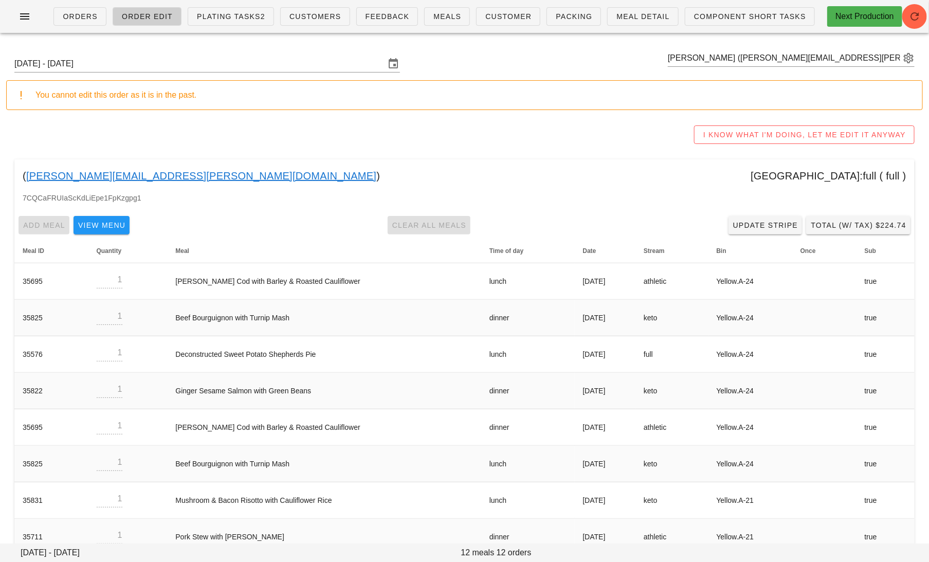
drag, startPoint x: 174, startPoint y: 178, endPoint x: 24, endPoint y: 177, distance: 150.6
click at [24, 177] on div "( rosemary.e.morton@gmail.com ) toronto:full ( full )" at bounding box center [464, 175] width 900 height 33
copy div "( rosemary.e.morton@gmail.com"
